Goal: Information Seeking & Learning: Learn about a topic

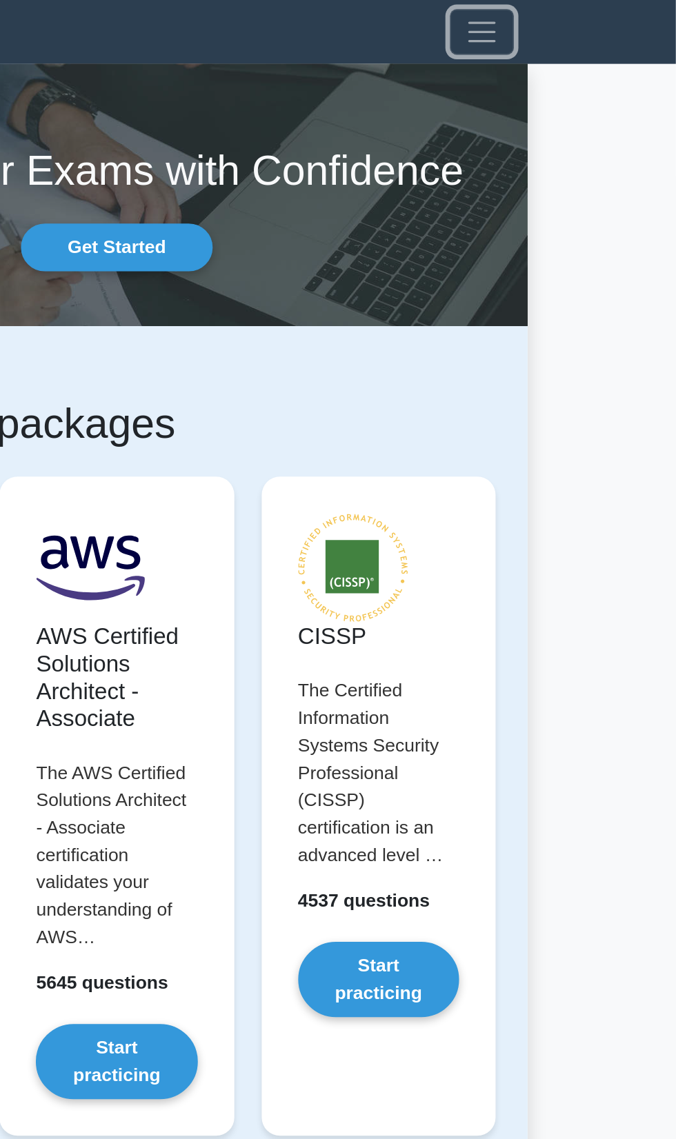
click at [553, 26] on span "Toggle navigation" at bounding box center [558, 19] width 21 height 21
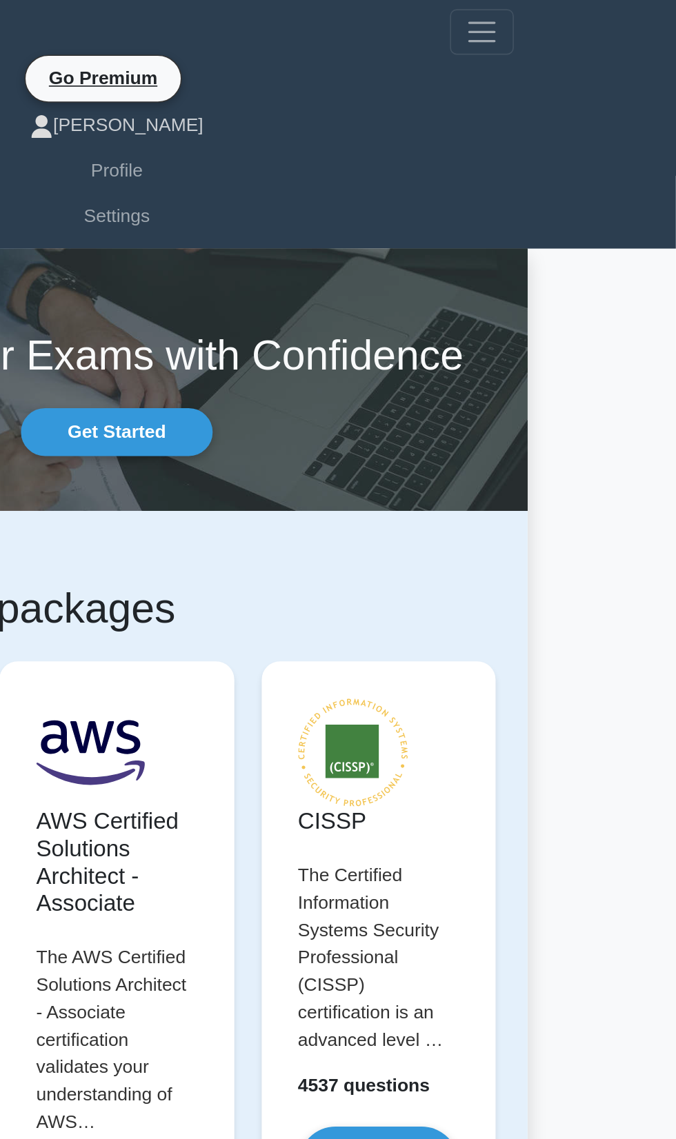
click at [331, 70] on link "[PERSON_NAME]" at bounding box center [338, 76] width 480 height 28
click at [335, 94] on link "Profile" at bounding box center [338, 104] width 480 height 28
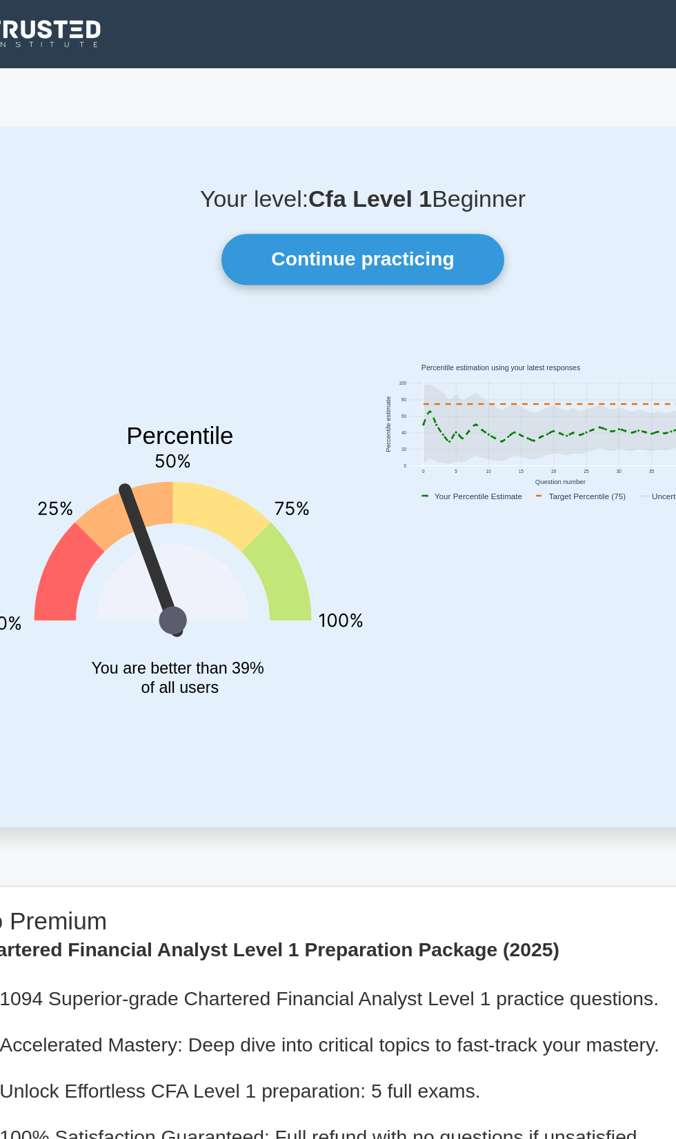
click at [312, 141] on link "Continue practicing" at bounding box center [338, 146] width 160 height 29
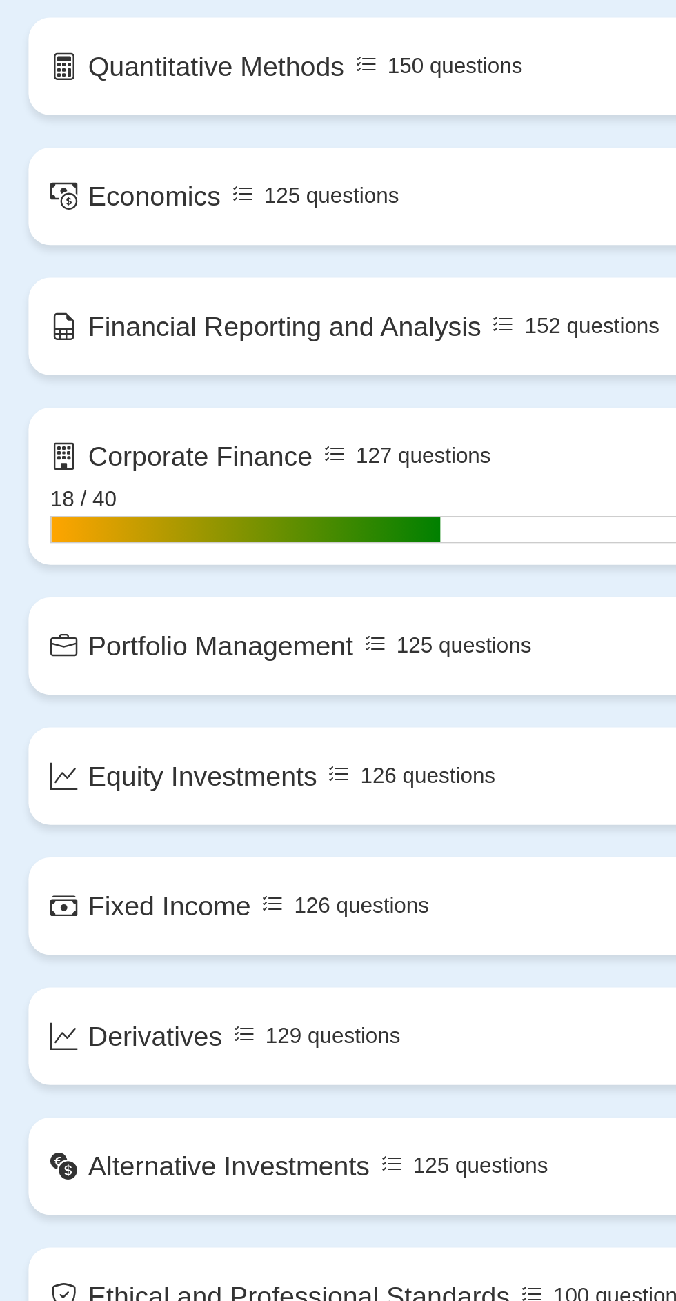
scroll to position [358, 0]
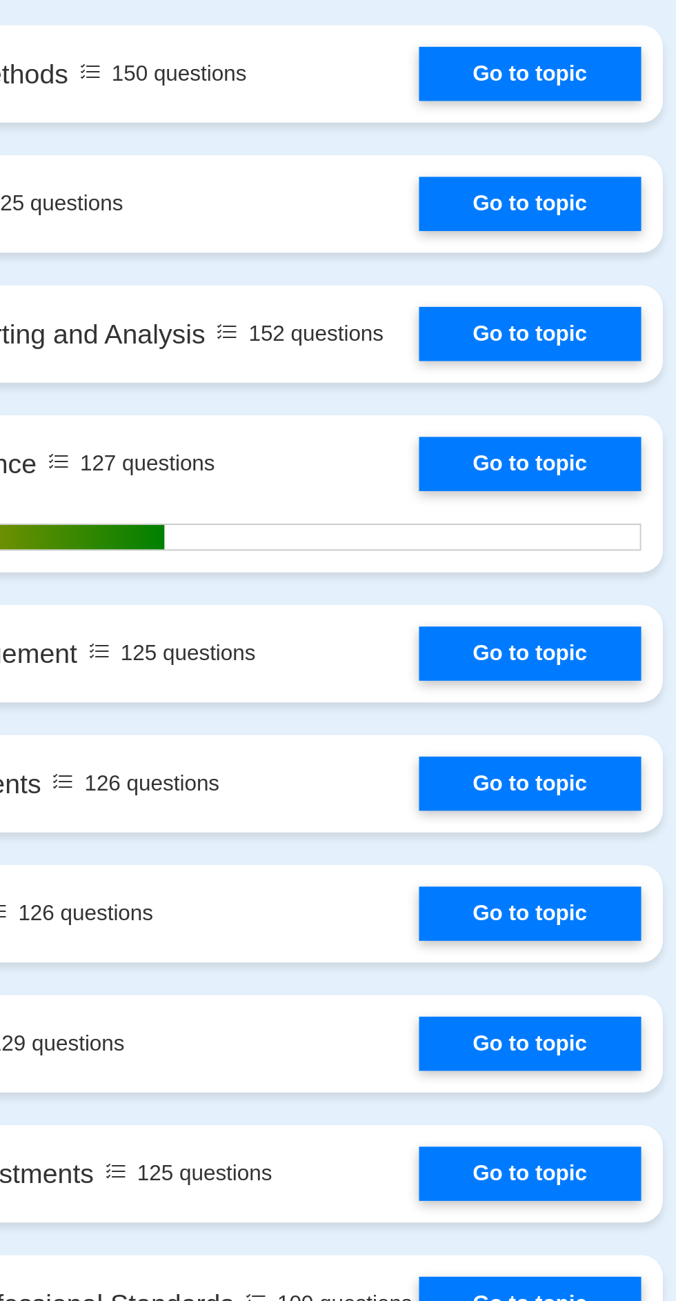
click at [446, 906] on link "Go to topic" at bounding box center [502, 920] width 113 height 28
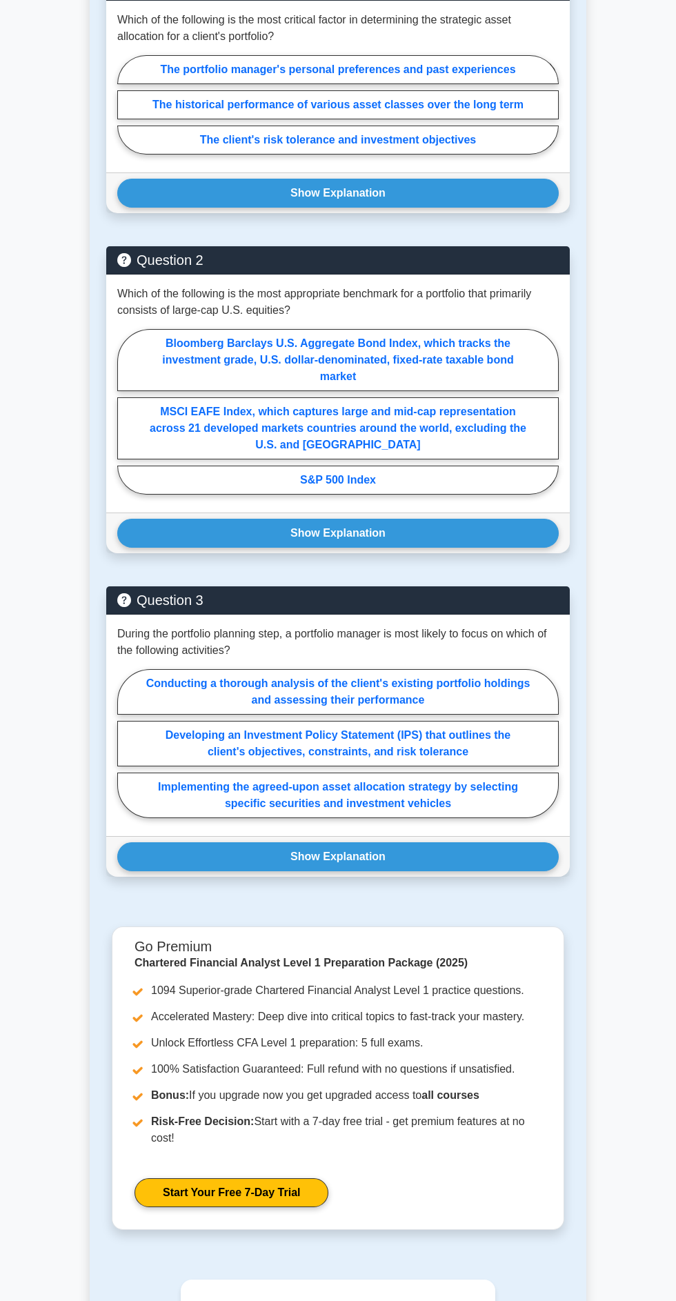
scroll to position [842, 0]
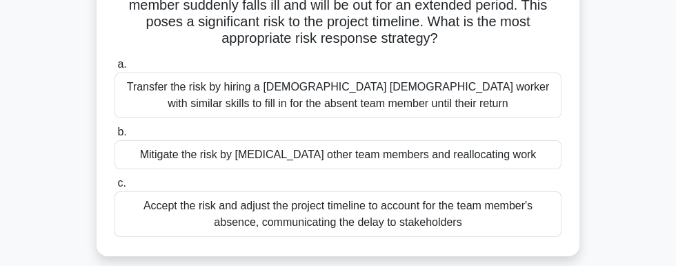
scroll to position [119, 0]
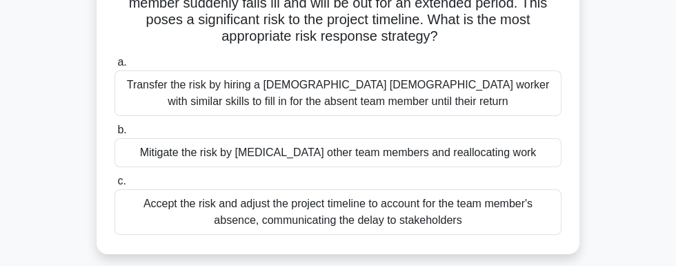
click at [513, 189] on div "Accept the risk and adjust the project timeline to account for the team member'…" at bounding box center [338, 212] width 447 height 46
click at [115, 177] on input "c. Accept the risk and adjust the project timeline to account for the team memb…" at bounding box center [115, 181] width 0 height 9
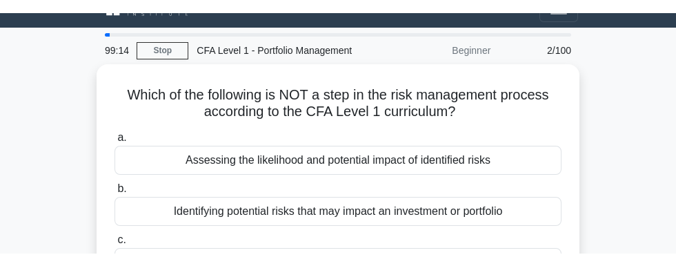
scroll to position [20, 0]
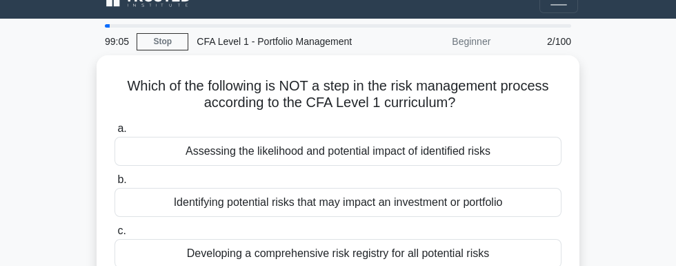
click at [216, 137] on div "Assessing the likelihood and potential impact of identified risks" at bounding box center [338, 151] width 447 height 29
click at [115, 132] on input "a. Assessing the likelihood and potential impact of identified risks" at bounding box center [115, 128] width 0 height 9
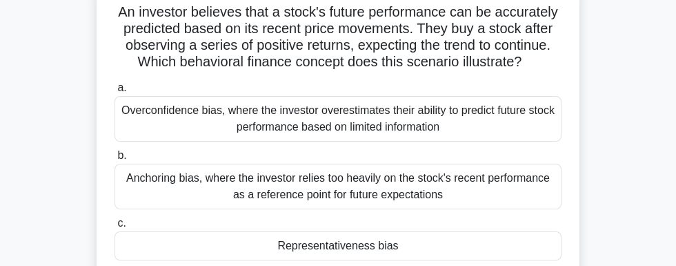
scroll to position [94, 0]
click at [196, 163] on div "Anchoring bias, where the investor relies too heavily on the stock's recent per…" at bounding box center [338, 186] width 447 height 46
click at [115, 150] on input "b. Anchoring bias, where the investor relies too heavily on the stock's recent …" at bounding box center [115, 154] width 0 height 9
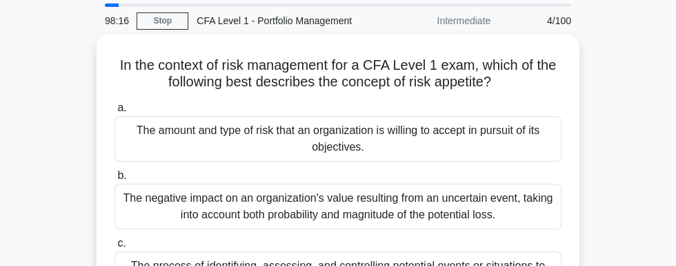
scroll to position [46, 0]
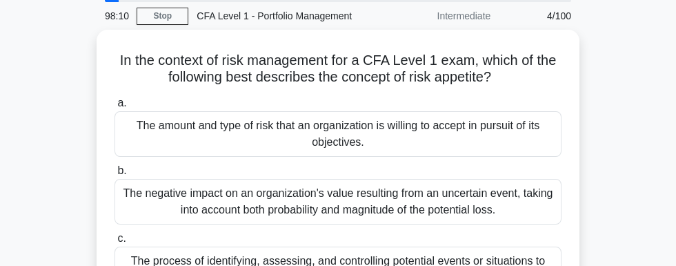
click at [115, 234] on input "c. The process of identifying, assessing, and controlling potential events or s…" at bounding box center [115, 238] width 0 height 9
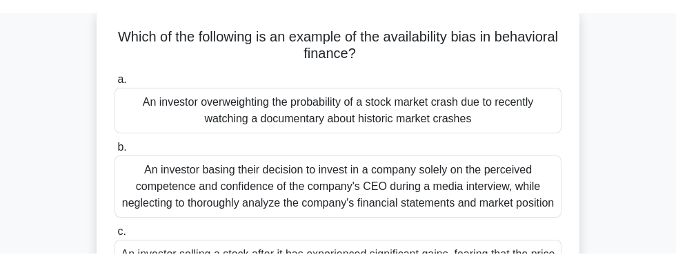
scroll to position [81, 0]
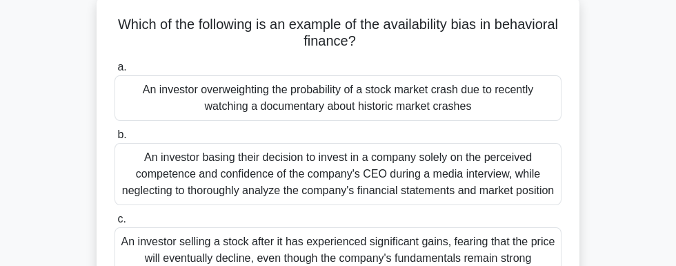
click at [531, 75] on div "An investor overweighting the probability of a stock market crash due to recent…" at bounding box center [338, 98] width 447 height 46
click at [115, 65] on input "a. An investor overweighting the probability of a stock market crash due to rec…" at bounding box center [115, 67] width 0 height 9
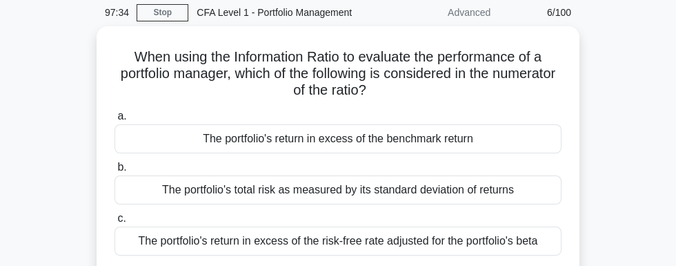
scroll to position [50, 0]
click at [206, 123] on div "The portfolio's return in excess of the benchmark return" at bounding box center [338, 137] width 447 height 29
click at [115, 111] on input "a. The portfolio's return in excess of the benchmark return" at bounding box center [115, 115] width 0 height 9
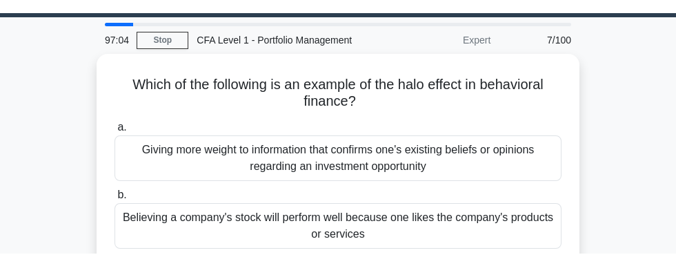
scroll to position [33, 0]
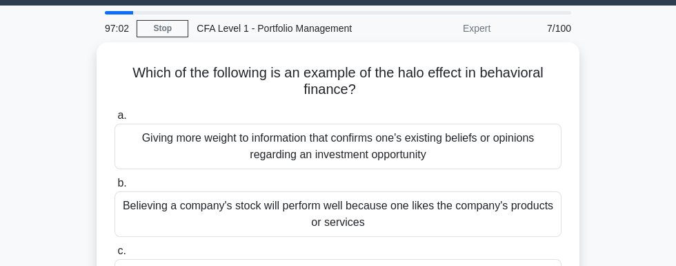
click at [197, 123] on div "Giving more weight to information that confirms one's existing beliefs or opini…" at bounding box center [338, 146] width 447 height 46
click at [115, 120] on input "a. Giving more weight to information that confirms one's existing beliefs or op…" at bounding box center [115, 115] width 0 height 9
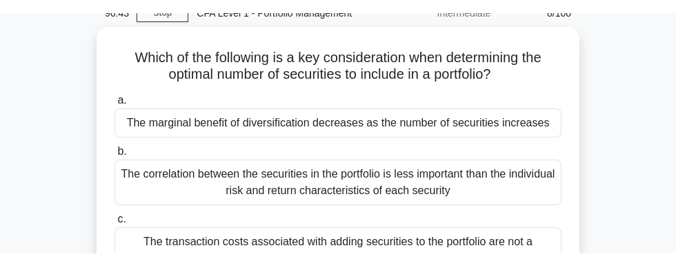
scroll to position [60, 0]
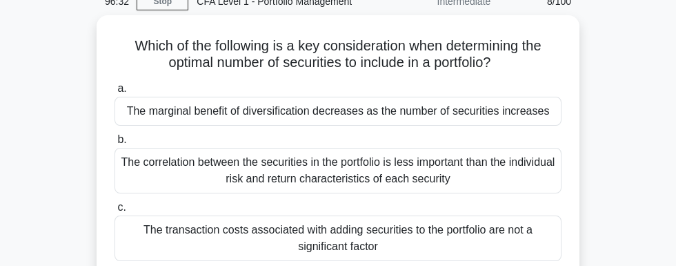
click at [179, 215] on div "The transaction costs associated with adding securities to the portfolio are no…" at bounding box center [338, 238] width 447 height 46
click at [115, 203] on input "c. The transaction costs associated with adding securities to the portfolio are…" at bounding box center [115, 207] width 0 height 9
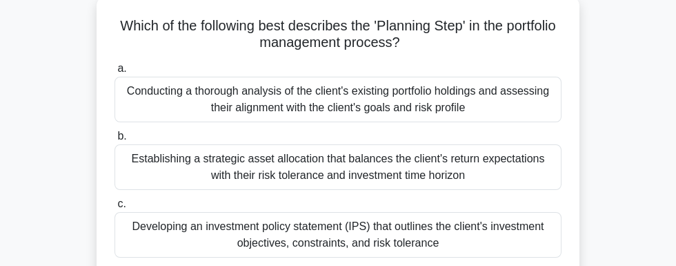
scroll to position [81, 0]
click at [291, 211] on div "Developing an investment policy statement (IPS) that outlines the client's inve…" at bounding box center [338, 234] width 447 height 46
click at [115, 199] on input "c. Developing an investment policy statement (IPS) that outlines the client's i…" at bounding box center [115, 203] width 0 height 9
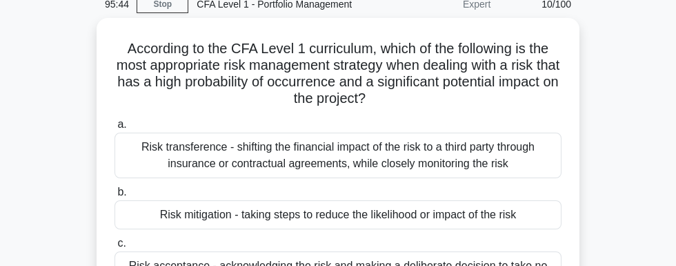
scroll to position [58, 0]
click at [115, 238] on input "c. Risk acceptance - acknowledging the risk and making a deliberate decision to…" at bounding box center [115, 242] width 0 height 9
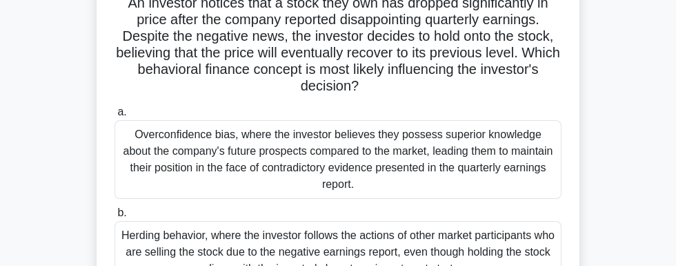
scroll to position [103, 0]
click at [228, 120] on div "Overconfidence bias, where the investor believes they possess superior knowledg…" at bounding box center [338, 159] width 447 height 79
click at [115, 117] on input "a. Overconfidence bias, where the investor believes they possess superior knowl…" at bounding box center [115, 112] width 0 height 9
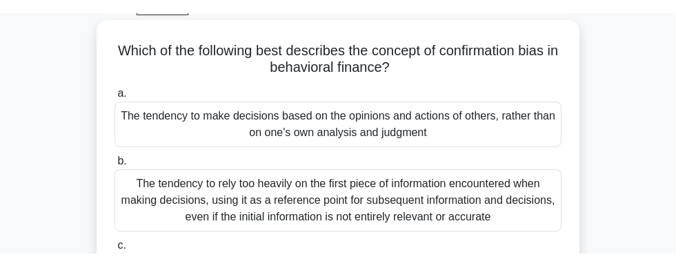
scroll to position [63, 0]
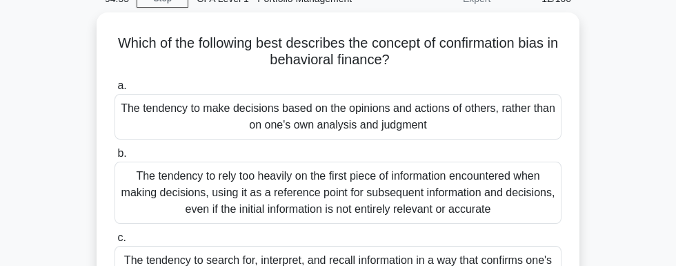
click at [513, 167] on div "The tendency to rely too heavily on the first piece of information encountered …" at bounding box center [338, 192] width 447 height 62
click at [115, 158] on input "b. The tendency to rely too heavily on the first piece of information encounter…" at bounding box center [115, 153] width 0 height 9
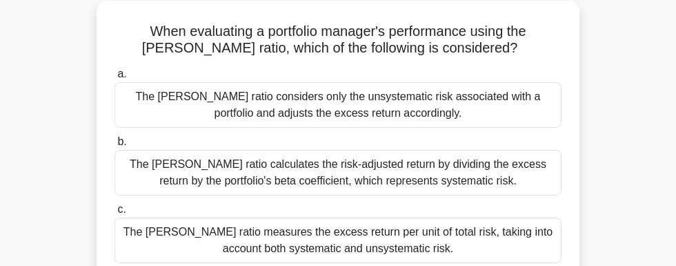
scroll to position [70, 0]
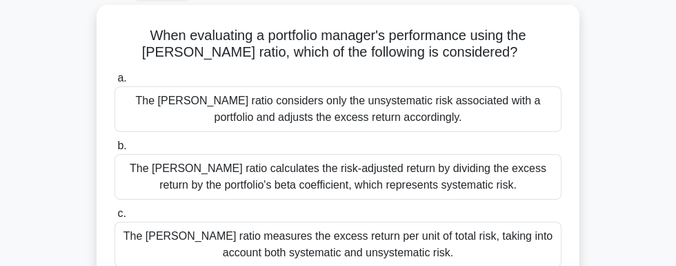
click at [522, 221] on div "The Sharpe ratio measures the excess return per unit of total risk, taking into…" at bounding box center [338, 244] width 447 height 46
click at [115, 215] on input "c. The Sharpe ratio measures the excess return per unit of total risk, taking i…" at bounding box center [115, 213] width 0 height 9
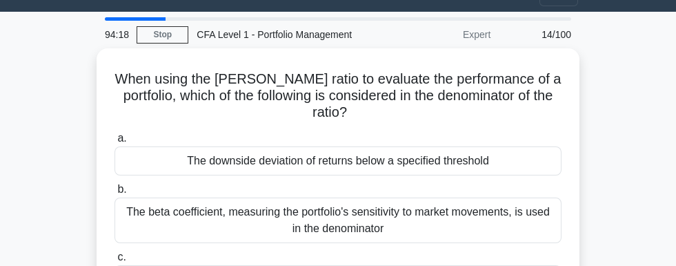
scroll to position [27, 0]
click at [498, 146] on div "The downside deviation of returns below a specified threshold" at bounding box center [338, 160] width 447 height 29
click at [115, 134] on input "a. The downside deviation of returns below a specified threshold" at bounding box center [115, 138] width 0 height 9
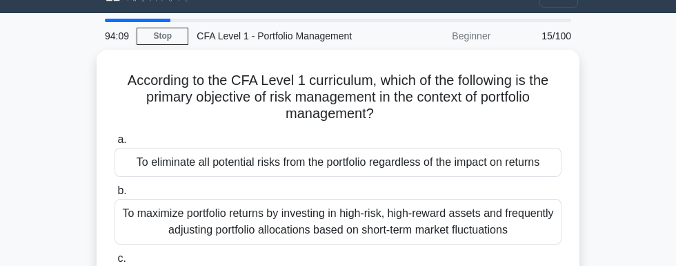
scroll to position [26, 0]
click at [115, 254] on input "c. To identify, measure, and control portfolio risk exposure in order to optimi…" at bounding box center [115, 258] width 0 height 9
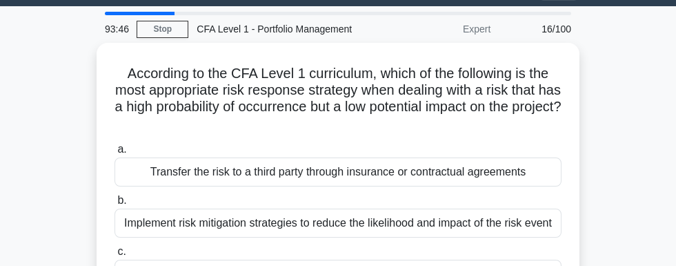
scroll to position [32, 0]
click at [516, 157] on div "Transfer the risk to a third party through insurance or contractual agreements" at bounding box center [338, 171] width 447 height 29
click at [115, 145] on input "a. Transfer the risk to a third party through insurance or contractual agreemen…" at bounding box center [115, 149] width 0 height 9
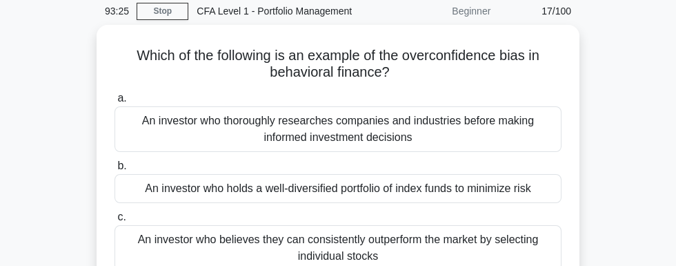
scroll to position [53, 0]
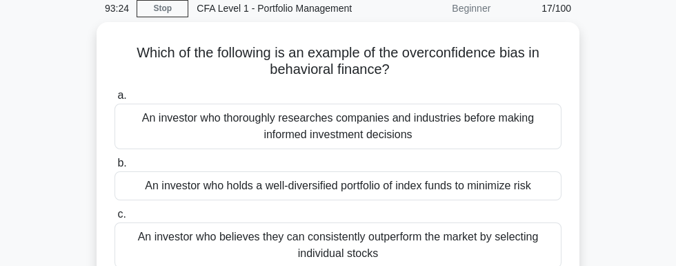
click at [526, 222] on div "An investor who believes they can consistently outperform the market by selecti…" at bounding box center [338, 245] width 447 height 46
click at [115, 210] on input "c. An investor who believes they can consistently outperform the market by sele…" at bounding box center [115, 214] width 0 height 9
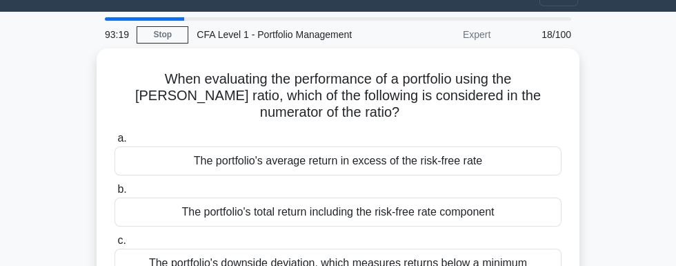
scroll to position [28, 0]
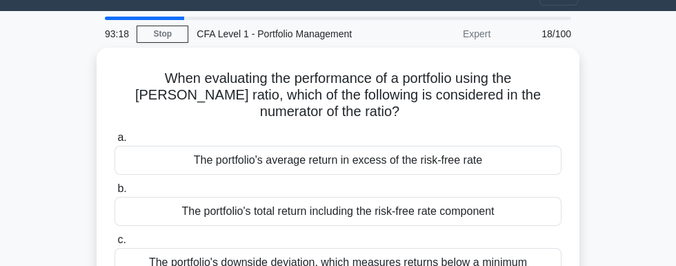
click at [521, 146] on div "The portfolio's average return in excess of the risk-free rate" at bounding box center [338, 160] width 447 height 29
click at [115, 133] on input "a. The portfolio's average return in excess of the risk-free rate" at bounding box center [115, 137] width 0 height 9
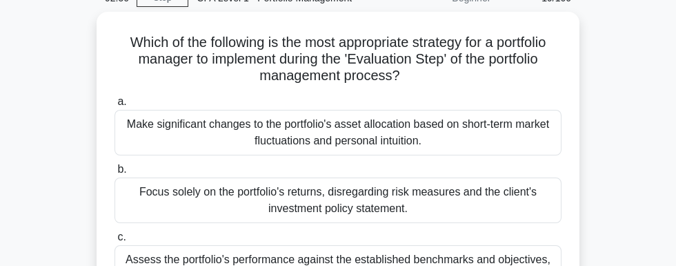
scroll to position [64, 0]
click at [540, 244] on div "Assess the portfolio's performance against the established benchmarks and objec…" at bounding box center [338, 267] width 447 height 46
click at [115, 232] on input "c. Assess the portfolio's performance against the established benchmarks and ob…" at bounding box center [115, 236] width 0 height 9
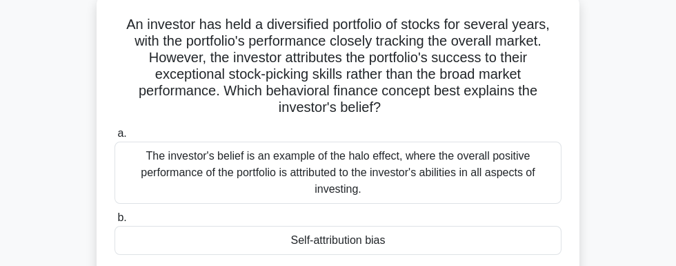
scroll to position [79, 0]
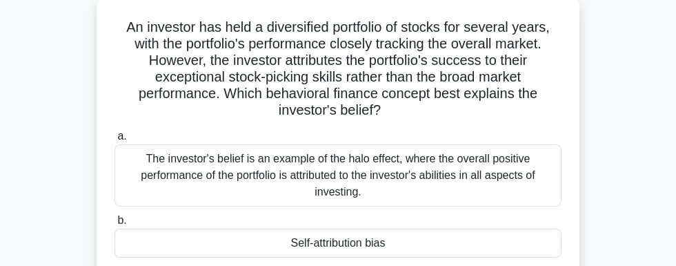
click at [528, 228] on div "Self-attribution bias" at bounding box center [338, 242] width 447 height 29
click at [115, 216] on input "b. Self-attribution bias" at bounding box center [115, 220] width 0 height 9
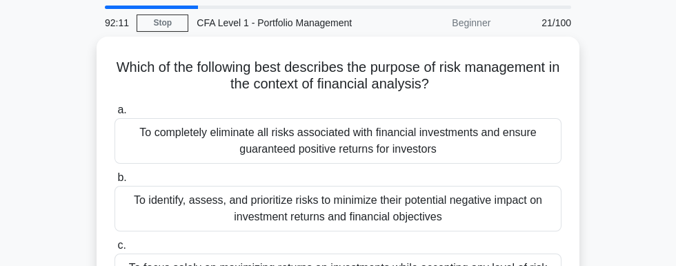
scroll to position [37, 0]
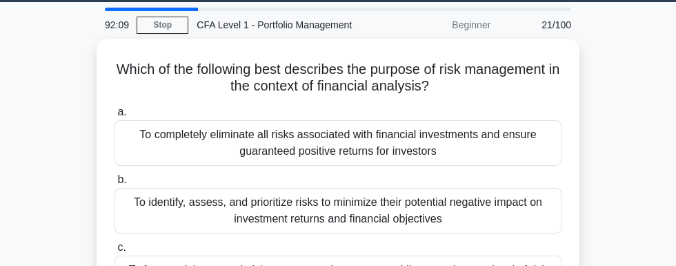
click at [513, 194] on div "To identify, assess, and prioritize risks to minimize their potential negative …" at bounding box center [338, 211] width 447 height 46
click at [115, 184] on input "b. To identify, assess, and prioritize risks to minimize their potential negati…" at bounding box center [115, 179] width 0 height 9
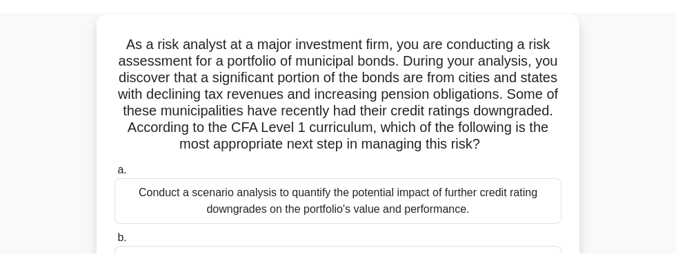
scroll to position [72, 0]
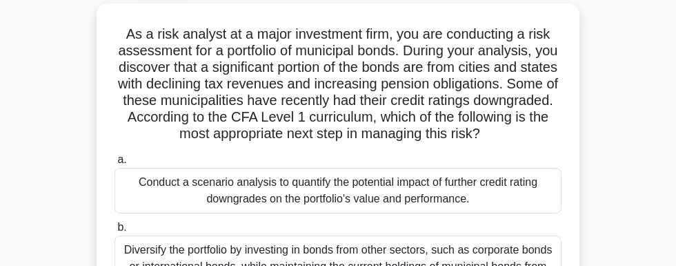
click at [523, 168] on div "Conduct a scenario analysis to quantify the potential impact of further credit …" at bounding box center [338, 191] width 447 height 46
click at [115, 155] on input "a. Conduct a scenario analysis to quantify the potential impact of further cred…" at bounding box center [115, 159] width 0 height 9
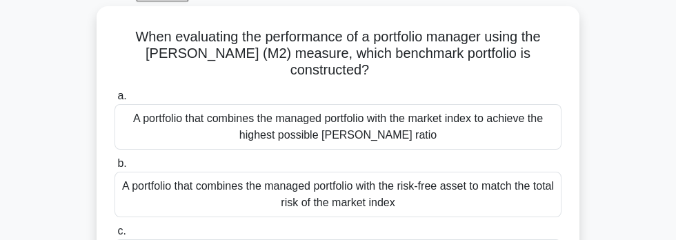
scroll to position [70, 0]
click at [115, 226] on input "c. A portfolio consisting of the risk-free asset and the market index, with wei…" at bounding box center [115, 230] width 0 height 9
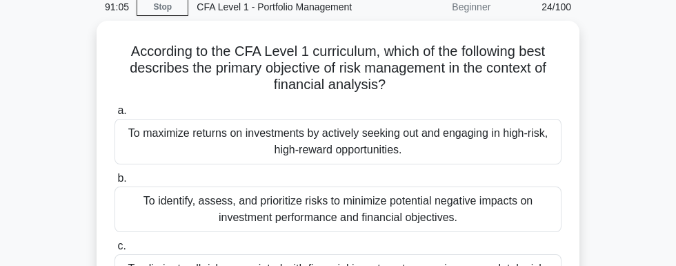
scroll to position [55, 0]
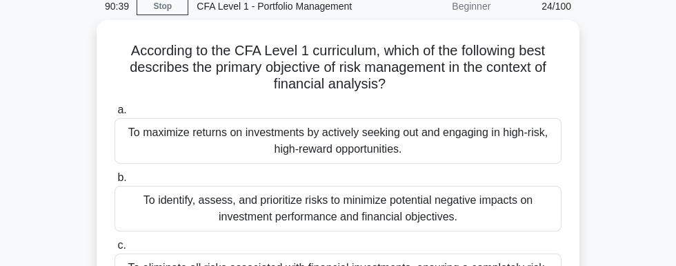
click at [559, 186] on div "To identify, assess, and prioritize risks to minimize potential negative impact…" at bounding box center [338, 209] width 447 height 46
click at [115, 177] on input "b. To identify, assess, and prioritize risks to minimize potential negative imp…" at bounding box center [115, 177] width 0 height 9
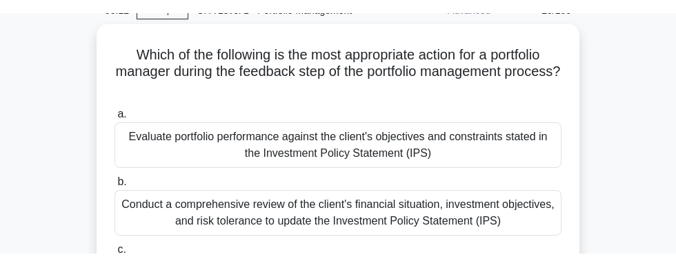
scroll to position [63, 0]
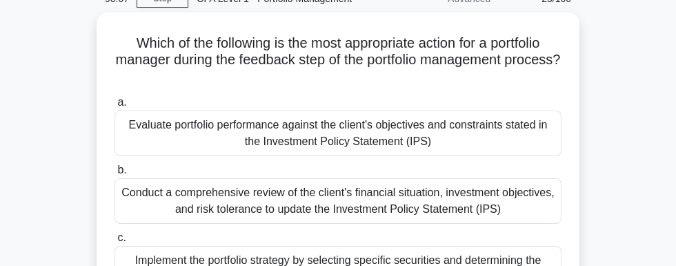
click at [539, 178] on div "Conduct a comprehensive review of the client's financial situation, investment …" at bounding box center [338, 201] width 447 height 46
click at [115, 166] on input "b. Conduct a comprehensive review of the client's financial situation, investme…" at bounding box center [115, 170] width 0 height 9
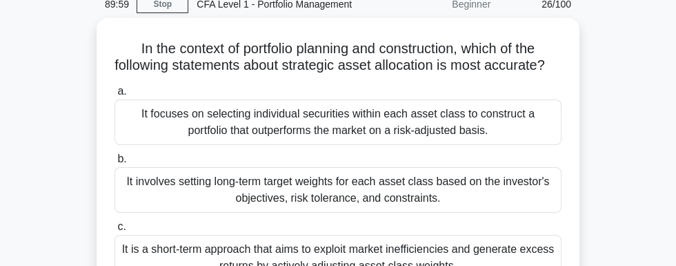
scroll to position [55, 0]
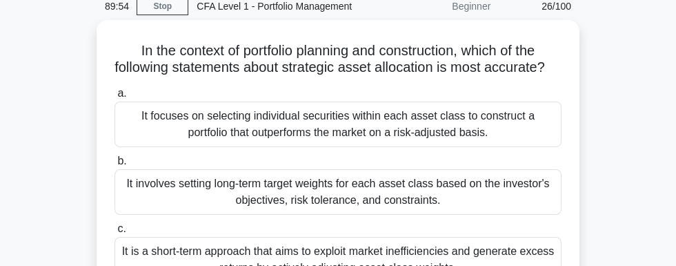
click at [513, 169] on div "It involves setting long-term target weights for each asset class based on the …" at bounding box center [338, 192] width 447 height 46
click at [115, 166] on input "b. It involves setting long-term target weights for each asset class based on t…" at bounding box center [115, 161] width 0 height 9
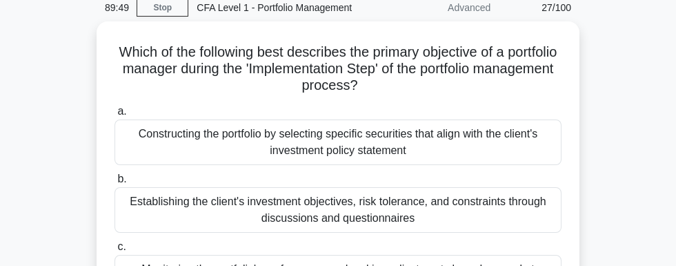
scroll to position [54, 0]
click at [519, 187] on div "Establishing the client's investment objectives, risk tolerance, and constraint…" at bounding box center [338, 210] width 447 height 46
click at [115, 175] on input "b. Establishing the client's investment objectives, risk tolerance, and constra…" at bounding box center [115, 179] width 0 height 9
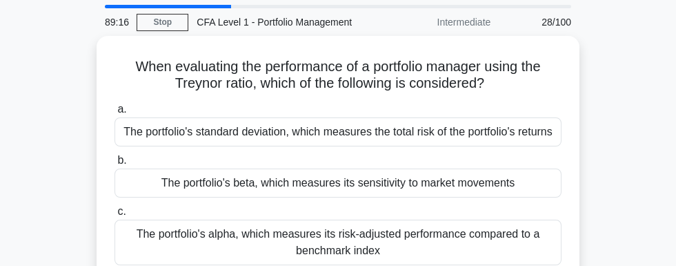
scroll to position [81, 0]
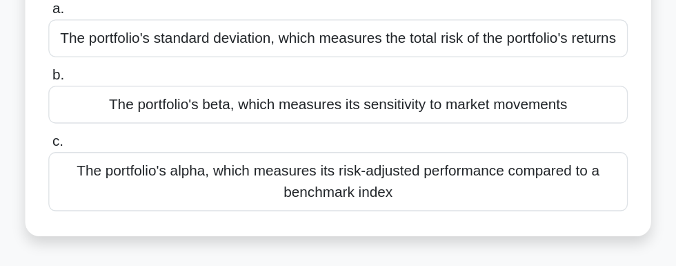
click at [504, 178] on div "The portfolio's alpha, which measures its risk-adjusted performance compared to…" at bounding box center [338, 201] width 447 height 46
click at [115, 166] on input "c. The portfolio's alpha, which measures its risk-adjusted performance compared…" at bounding box center [115, 170] width 0 height 9
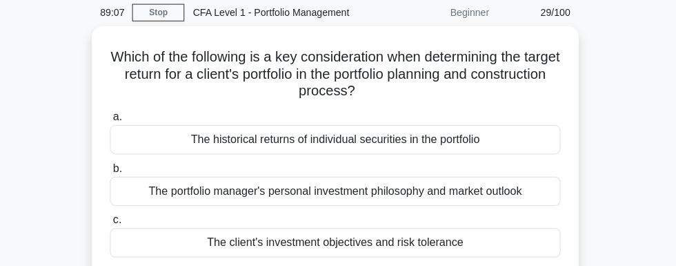
scroll to position [80, 0]
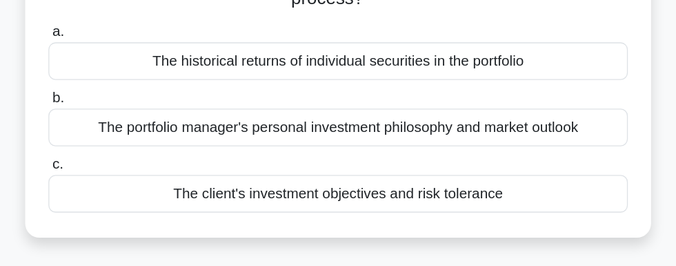
click at [234, 195] on div "The client's investment objectives and risk tolerance" at bounding box center [338, 209] width 447 height 29
click at [115, 183] on input "c. The client's investment objectives and risk tolerance" at bounding box center [115, 187] width 0 height 9
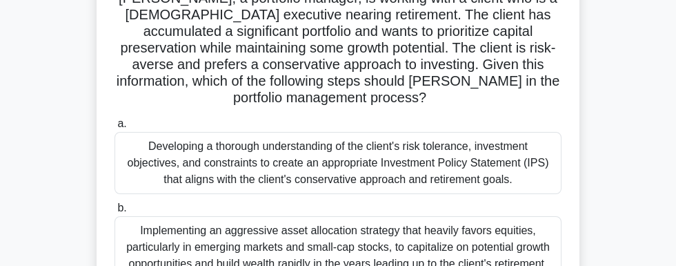
scroll to position [106, 0]
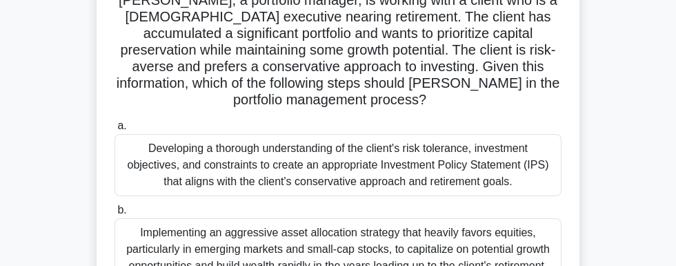
click at [519, 134] on div "Developing a thorough understanding of the client's risk tolerance, investment …" at bounding box center [338, 165] width 447 height 62
click at [115, 121] on input "a. Developing a thorough understanding of the client's risk tolerance, investme…" at bounding box center [115, 125] width 0 height 9
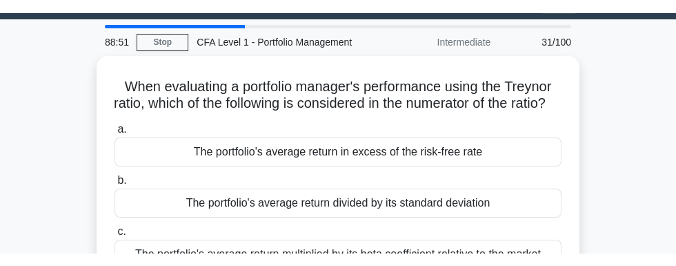
scroll to position [32, 0]
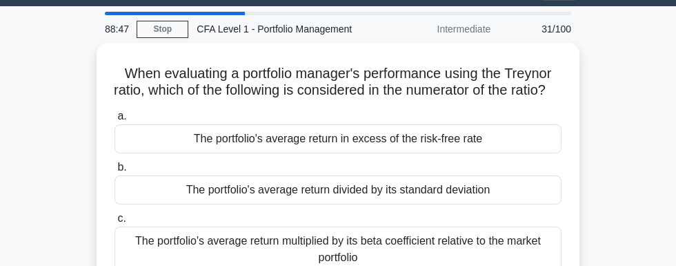
click at [515, 124] on div "The portfolio's average return in excess of the risk-free rate" at bounding box center [338, 138] width 447 height 29
click at [115, 121] on input "a. The portfolio's average return in excess of the risk-free rate" at bounding box center [115, 116] width 0 height 9
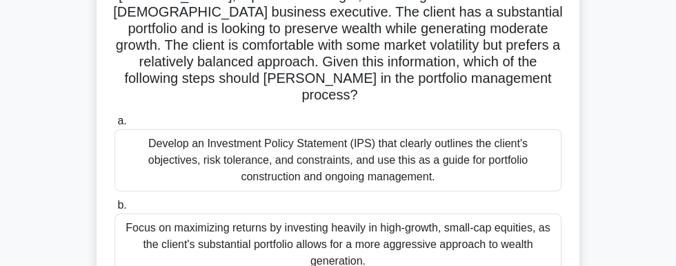
scroll to position [117, 0]
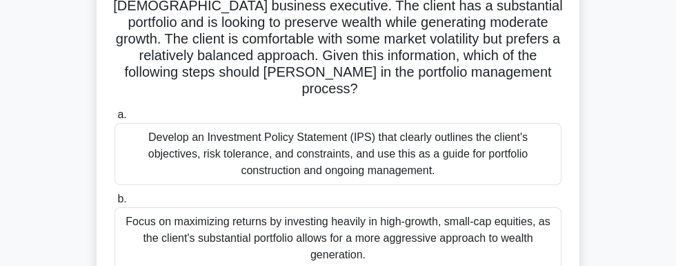
click at [537, 207] on div "Focus on maximizing returns by investing heavily in high-growth, small-cap equi…" at bounding box center [338, 238] width 447 height 62
click at [115, 195] on input "b. Focus on maximizing returns by investing heavily in high-growth, small-cap e…" at bounding box center [115, 199] width 0 height 9
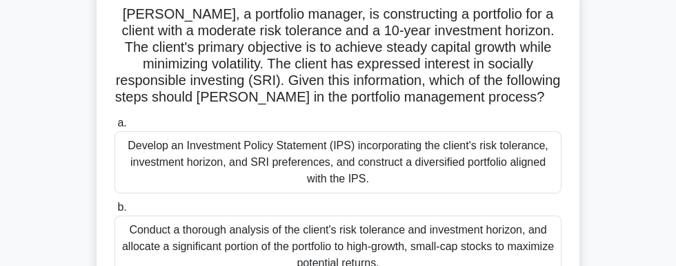
scroll to position [94, 0]
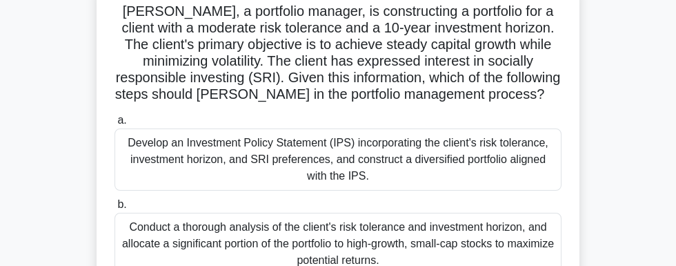
click at [530, 128] on div "Develop an Investment Policy Statement (IPS) incorporating the client's risk to…" at bounding box center [338, 159] width 447 height 62
click at [115, 116] on input "a. Develop an Investment Policy Statement (IPS) incorporating the client's risk…" at bounding box center [115, 120] width 0 height 9
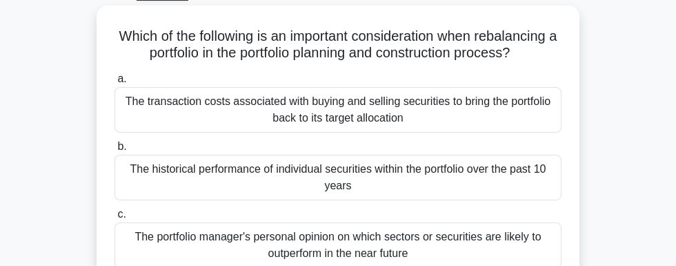
scroll to position [69, 0]
click at [508, 155] on div "The historical performance of individual securities within the portfolio over t…" at bounding box center [338, 178] width 447 height 46
click at [115, 143] on input "b. The historical performance of individual securities within the portfolio ove…" at bounding box center [115, 147] width 0 height 9
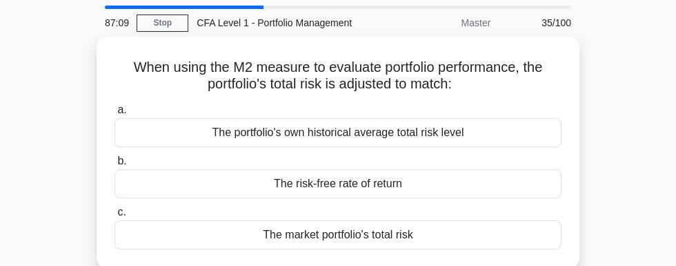
scroll to position [39, 0]
click at [515, 168] on div "The risk-free rate of return" at bounding box center [338, 182] width 447 height 29
click at [115, 163] on input "b. The risk-free rate of return" at bounding box center [115, 160] width 0 height 9
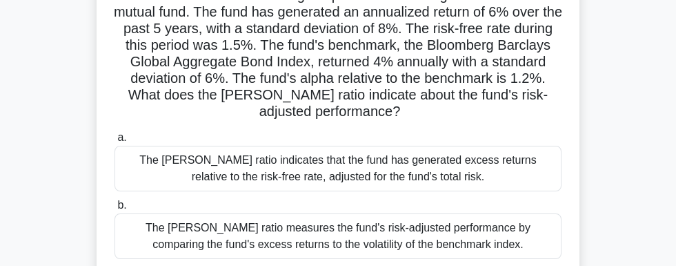
scroll to position [110, 0]
click at [537, 146] on div "The Sharpe ratio indicates that the fund has generated excess returns relative …" at bounding box center [338, 169] width 447 height 46
click at [115, 133] on input "a. The Sharpe ratio indicates that the fund has generated excess returns relati…" at bounding box center [115, 137] width 0 height 9
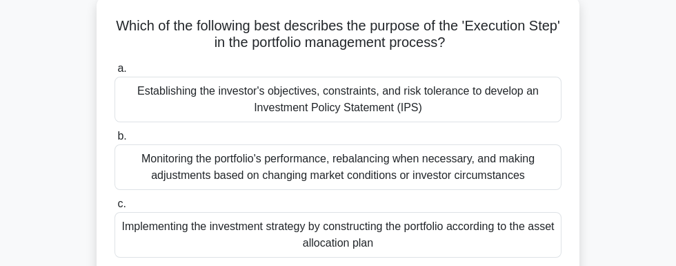
scroll to position [80, 0]
click at [533, 212] on div "Implementing the investment strategy by constructing the portfolio according to…" at bounding box center [338, 235] width 447 height 46
click at [115, 199] on input "c. Implementing the investment strategy by constructing the portfolio according…" at bounding box center [115, 203] width 0 height 9
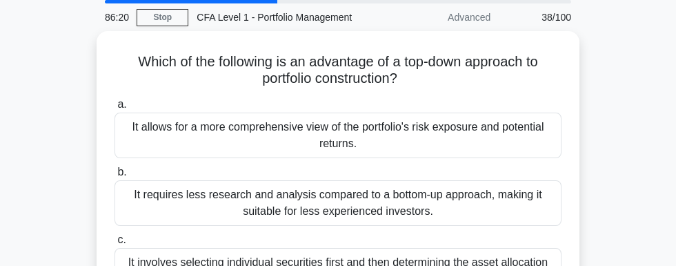
scroll to position [44, 0]
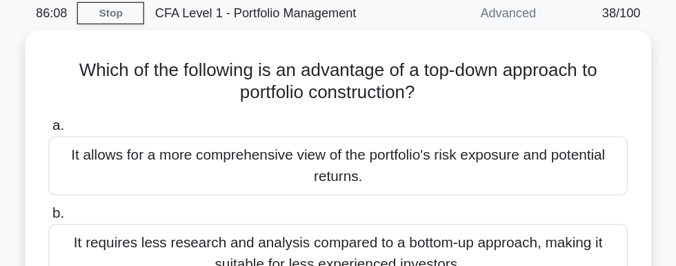
click at [495, 112] on div "It allows for a more comprehensive view of the portfolio's risk exposure and po…" at bounding box center [338, 135] width 447 height 46
click at [115, 105] on input "a. It allows for a more comprehensive view of the portfolio's risk exposure and…" at bounding box center [115, 104] width 0 height 9
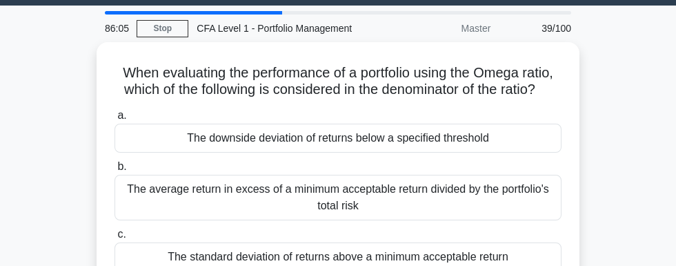
scroll to position [34, 0]
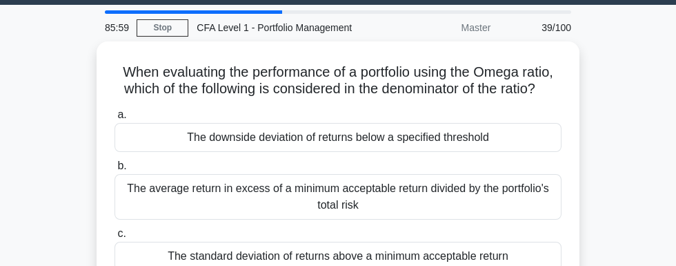
click at [198, 123] on div "The downside deviation of returns below a specified threshold" at bounding box center [338, 137] width 447 height 29
click at [115, 110] on input "a. The downside deviation of returns below a specified threshold" at bounding box center [115, 114] width 0 height 9
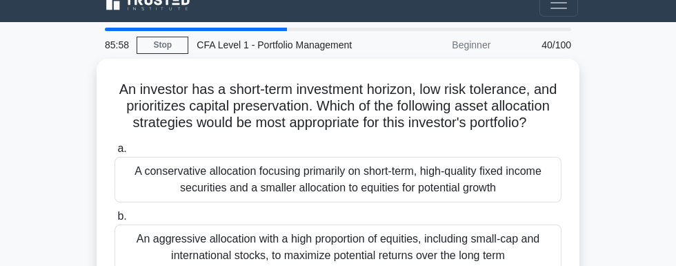
scroll to position [0, 0]
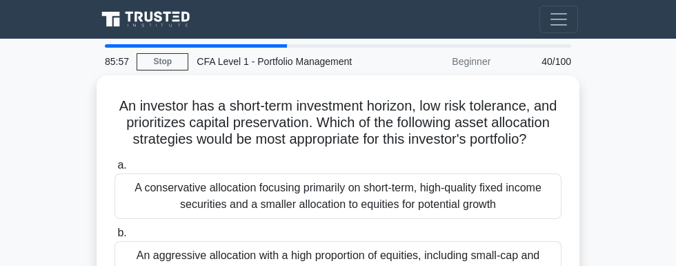
click at [156, 59] on link "Stop" at bounding box center [163, 61] width 52 height 17
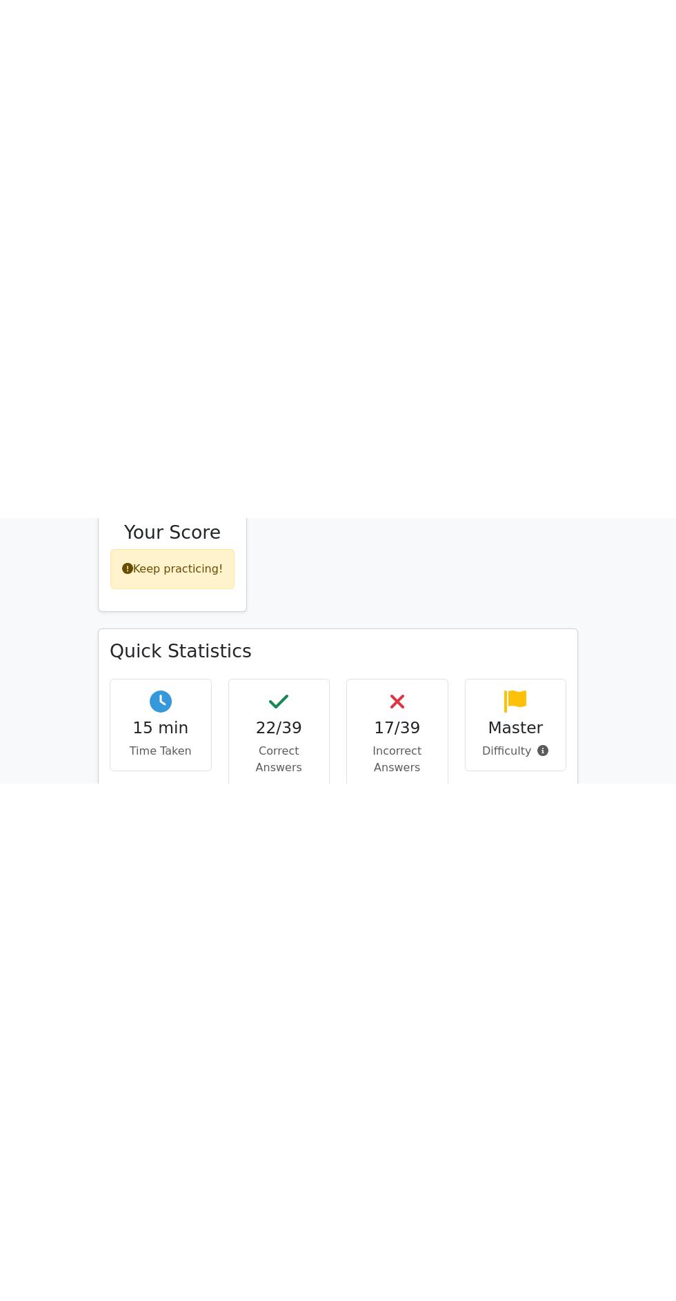
scroll to position [685, 0]
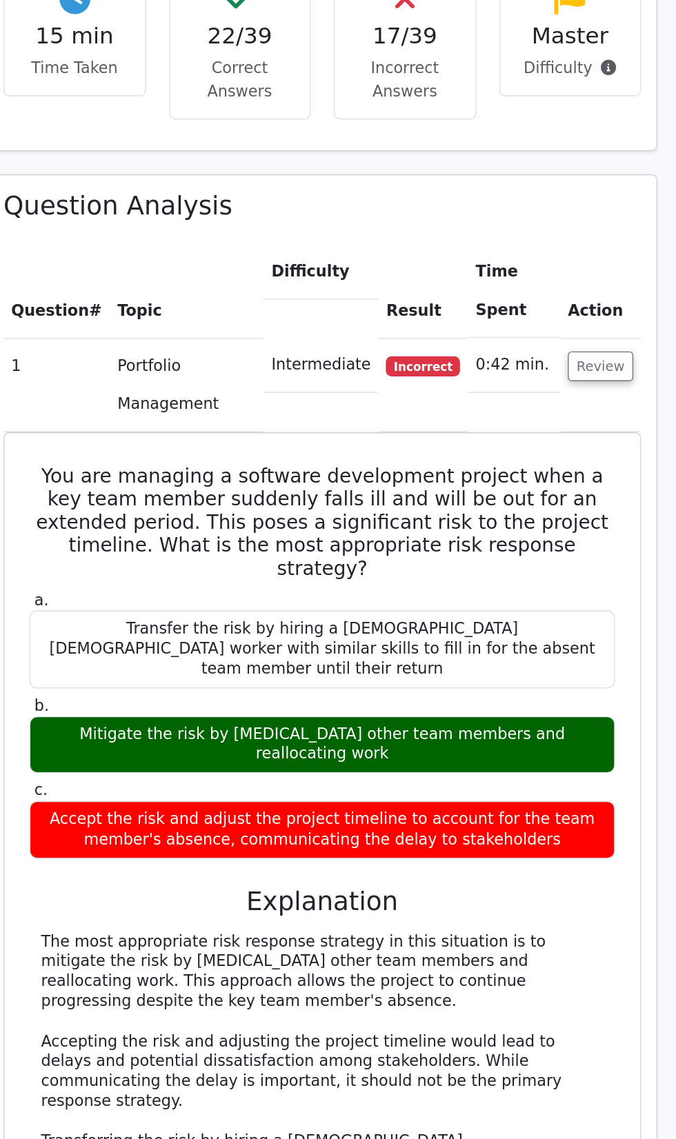
scroll to position [779, 0]
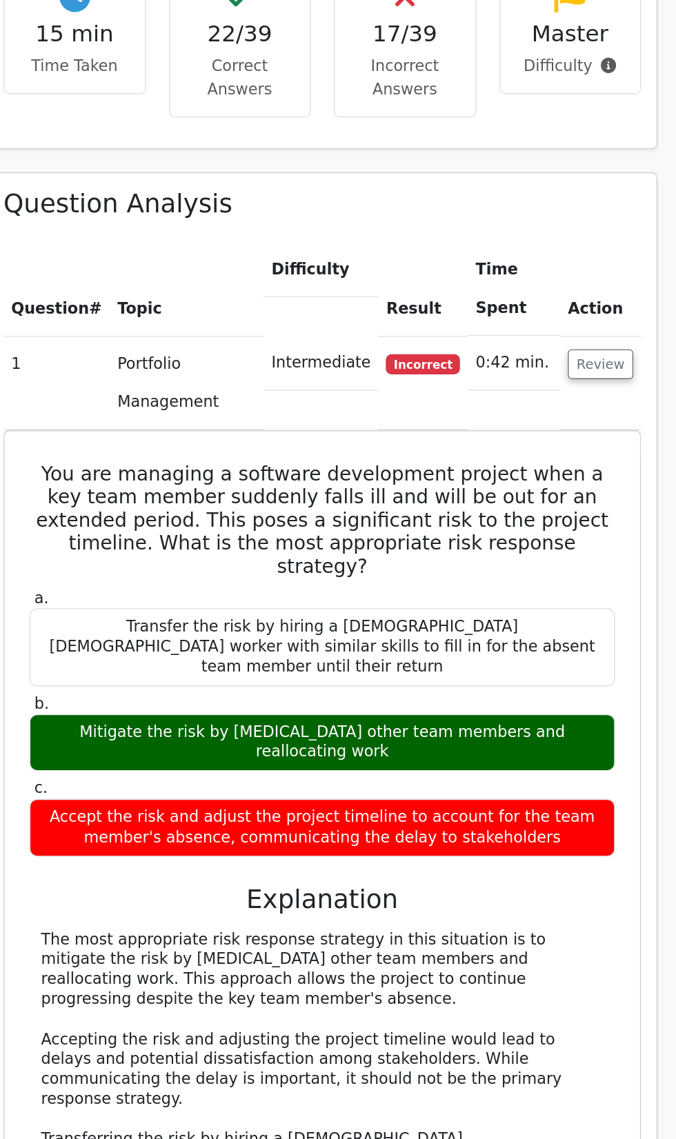
click at [531, 265] on button "Review" at bounding box center [537, 1105] width 47 height 21
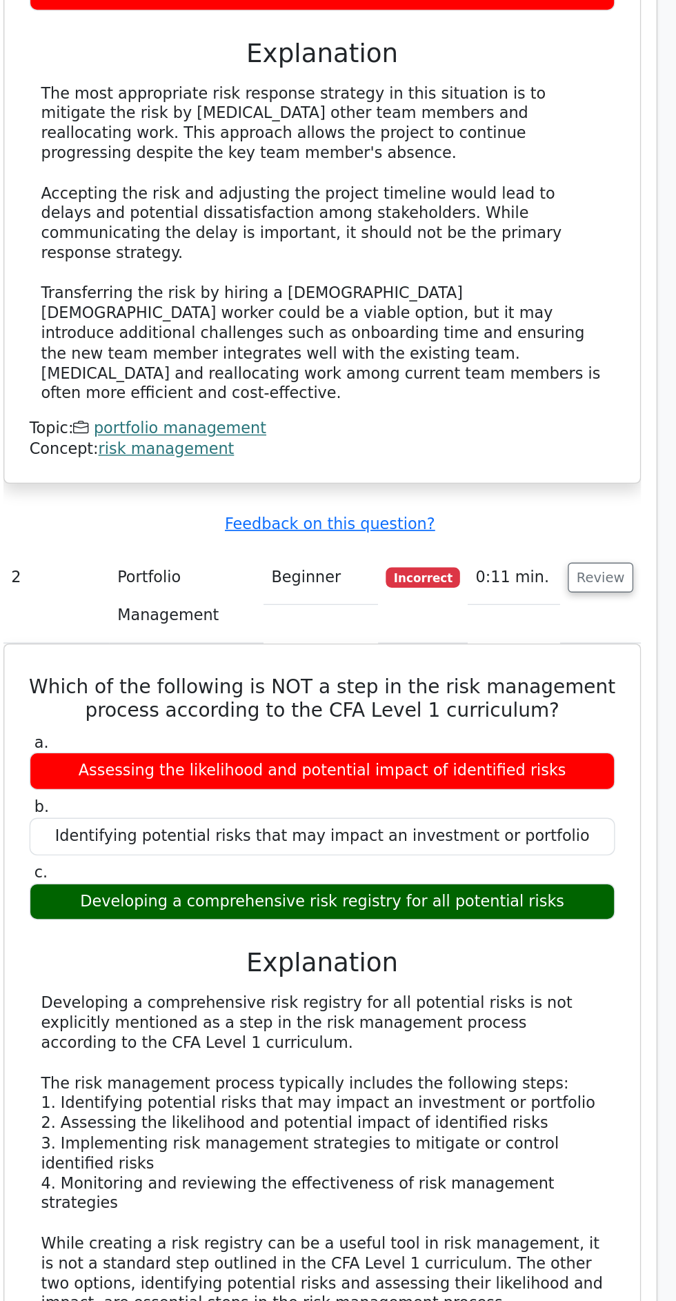
scroll to position [1113, 0]
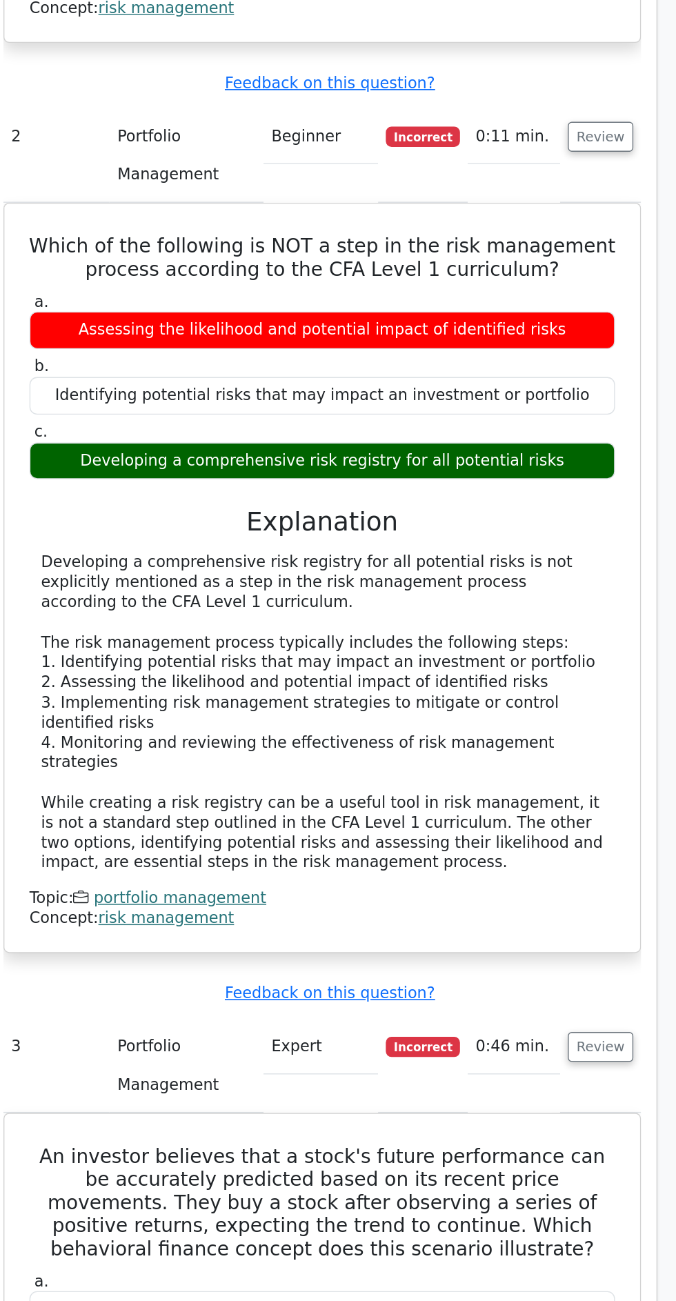
scroll to position [1568, 0]
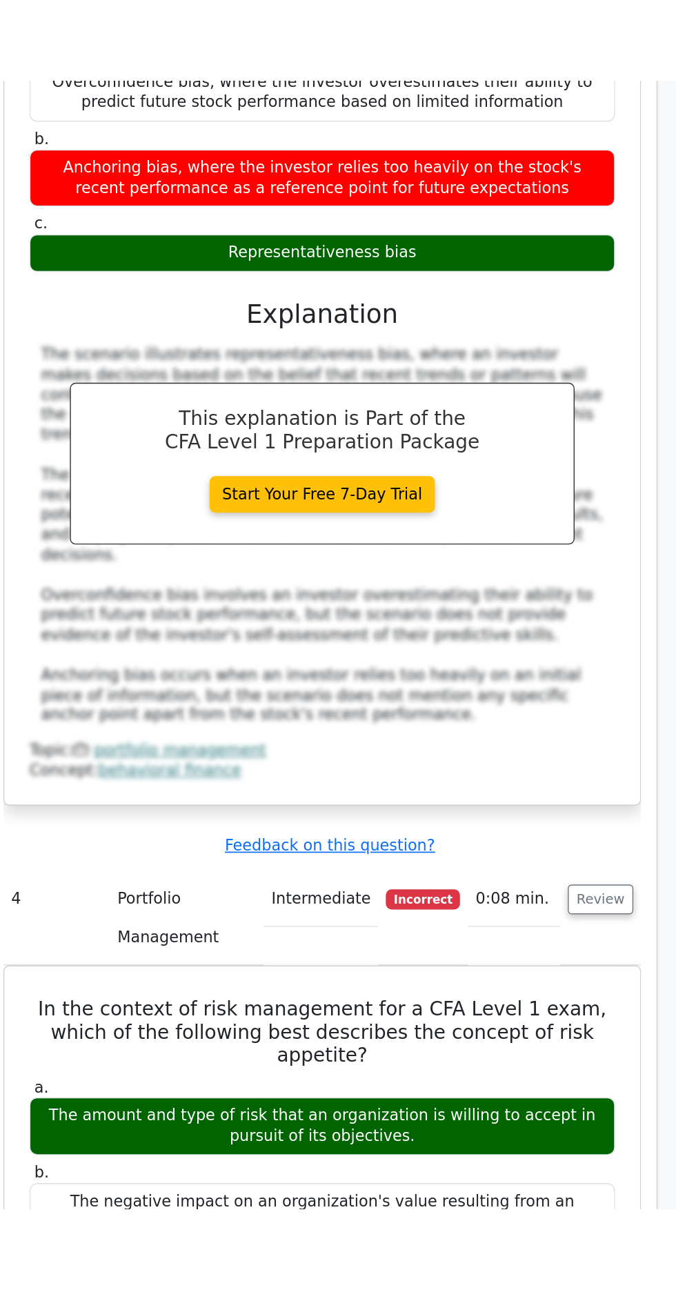
scroll to position [2392, 0]
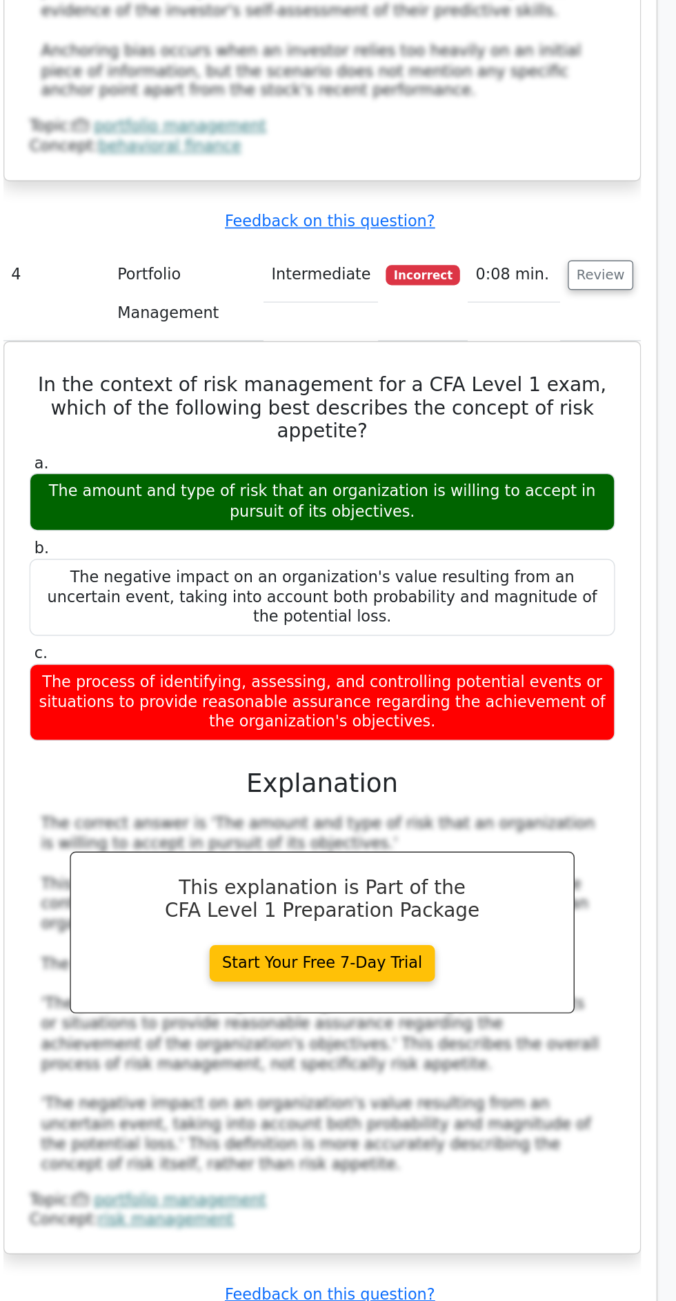
scroll to position [2749, 0]
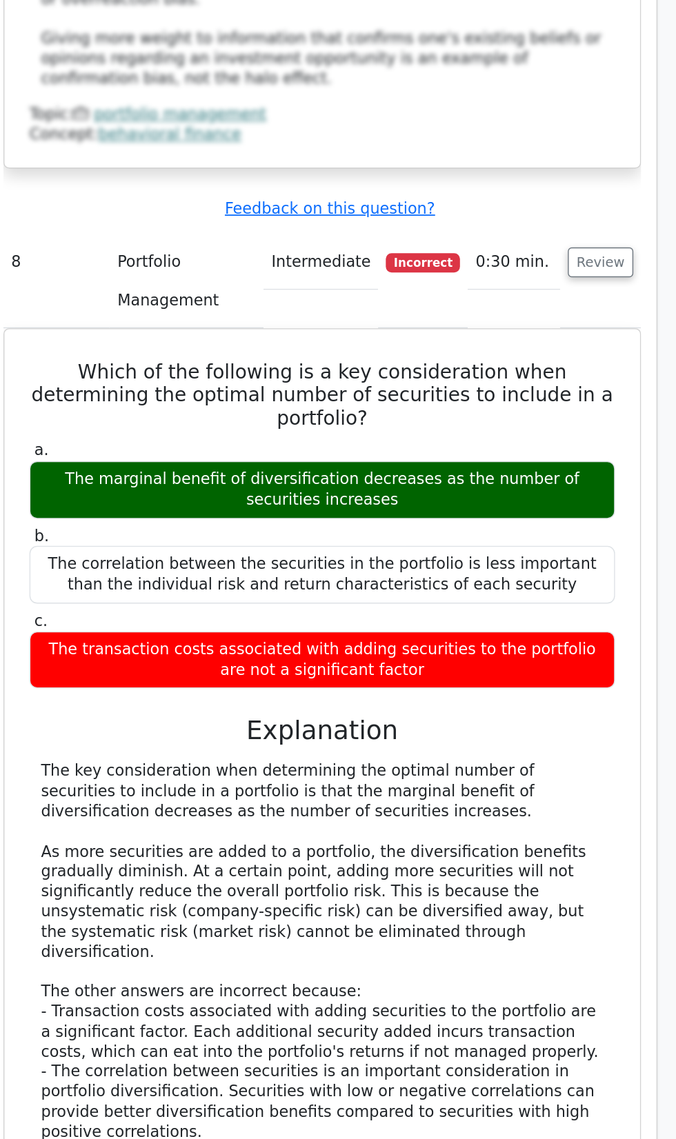
scroll to position [4523, 0]
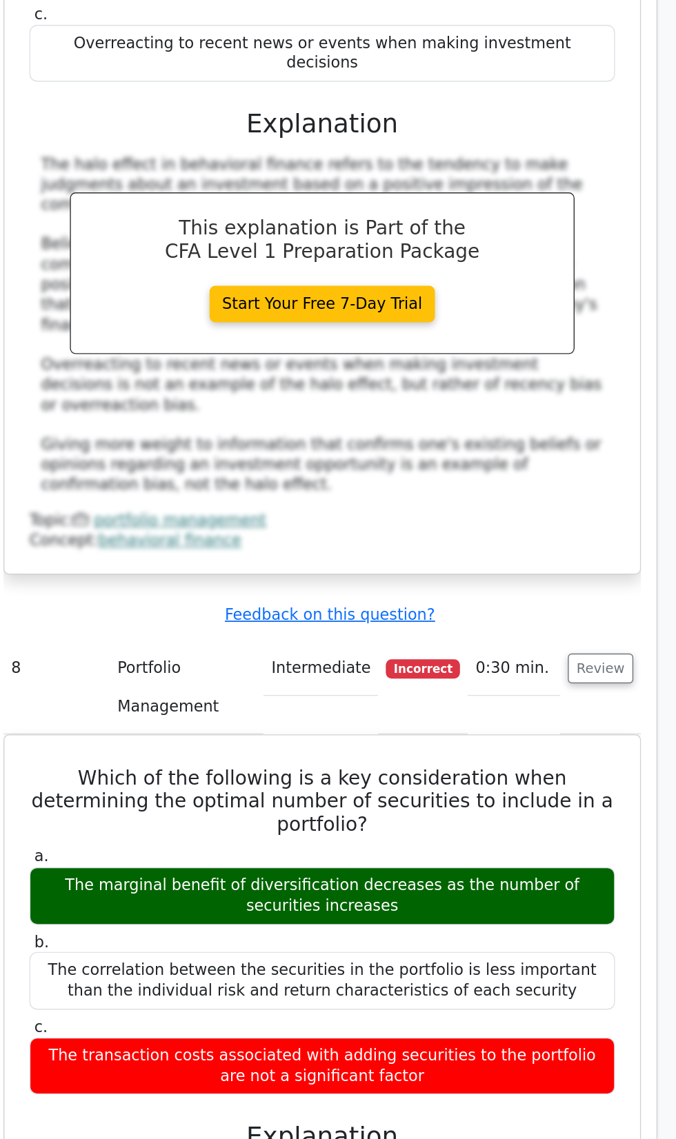
scroll to position [4441, 0]
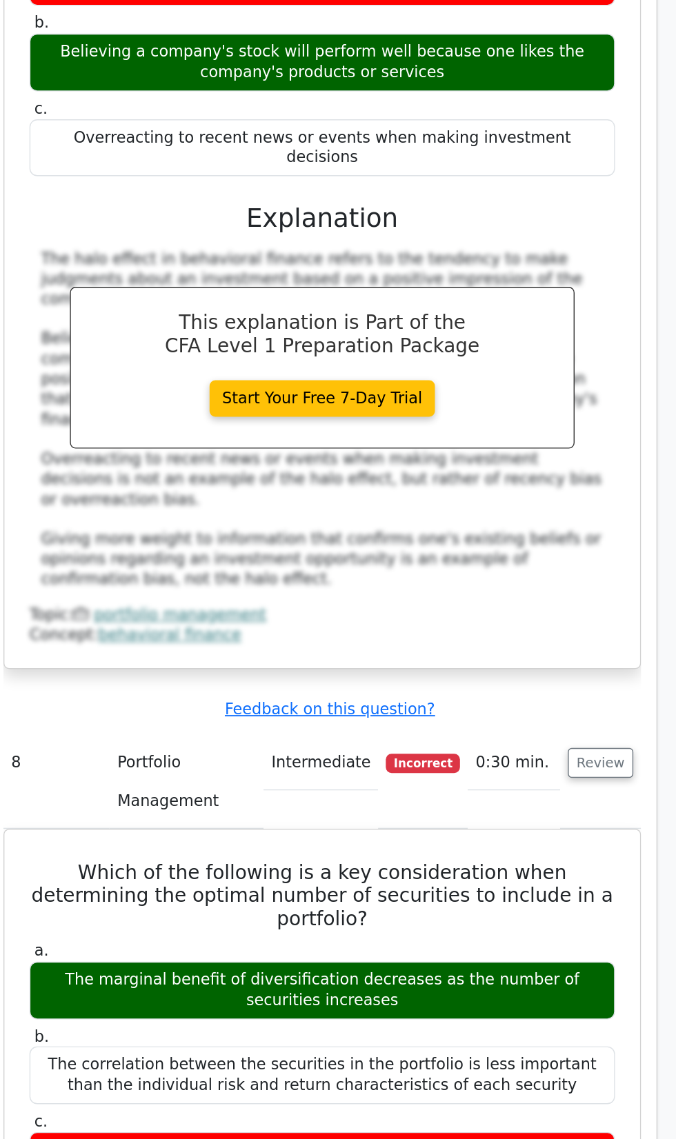
scroll to position [4373, 0]
